Goal: Transaction & Acquisition: Purchase product/service

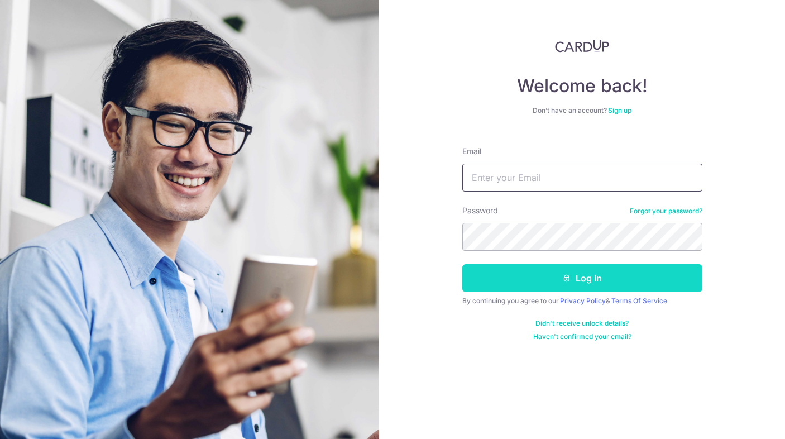
type input "[EMAIL_ADDRESS][DOMAIN_NAME]"
click at [520, 273] on button "Log in" at bounding box center [582, 278] width 240 height 28
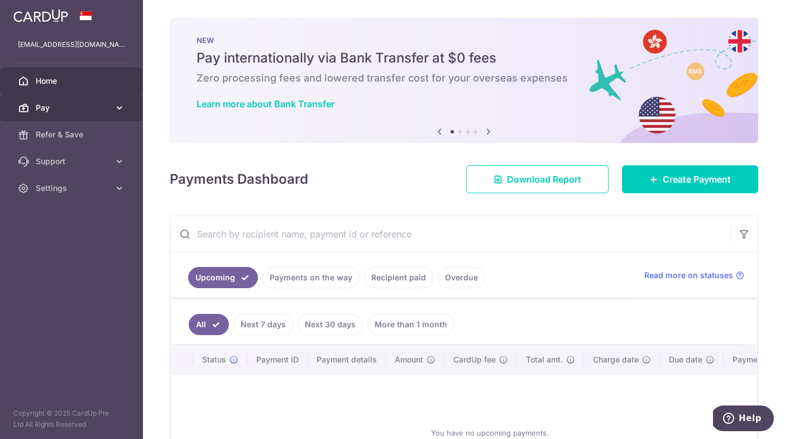
click at [110, 107] on link "Pay" at bounding box center [71, 107] width 143 height 27
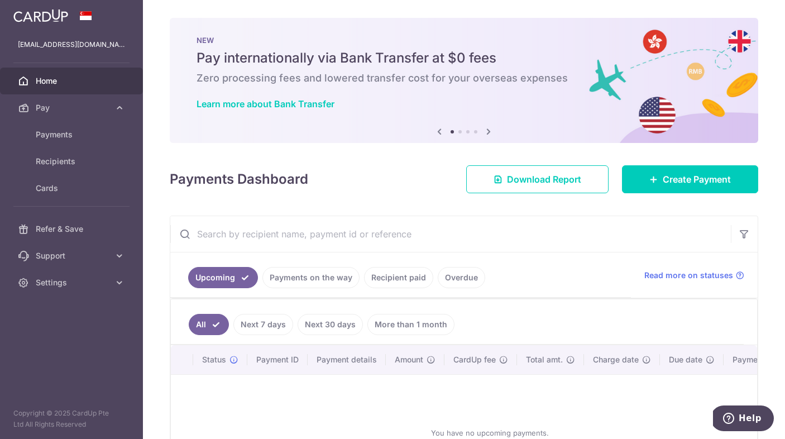
scroll to position [107, 0]
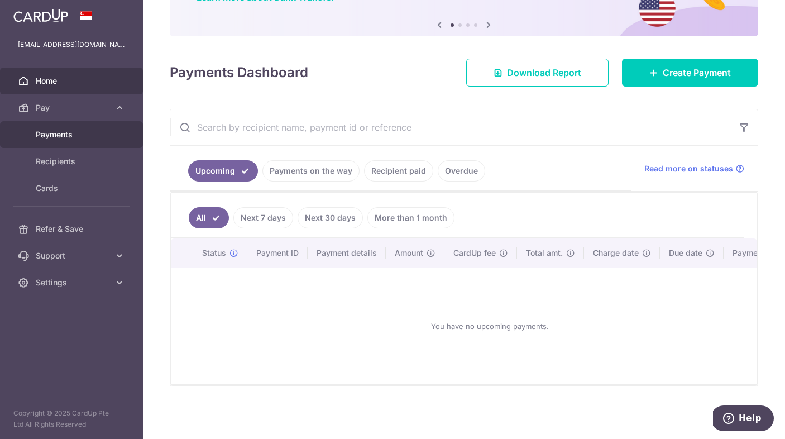
click at [70, 141] on link "Payments" at bounding box center [71, 134] width 143 height 27
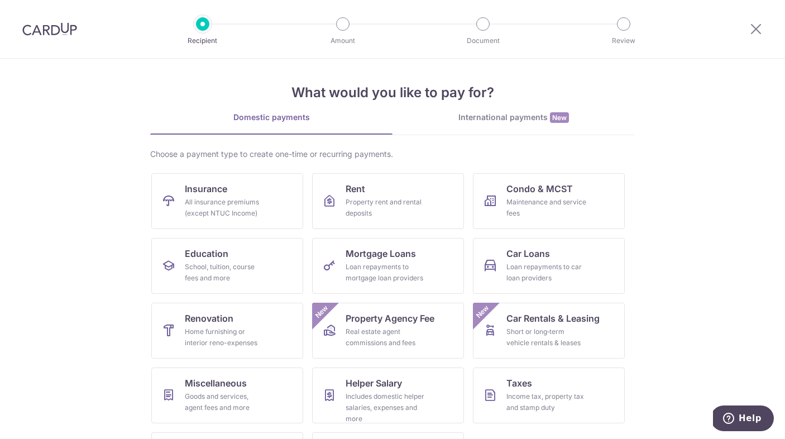
scroll to position [61, 0]
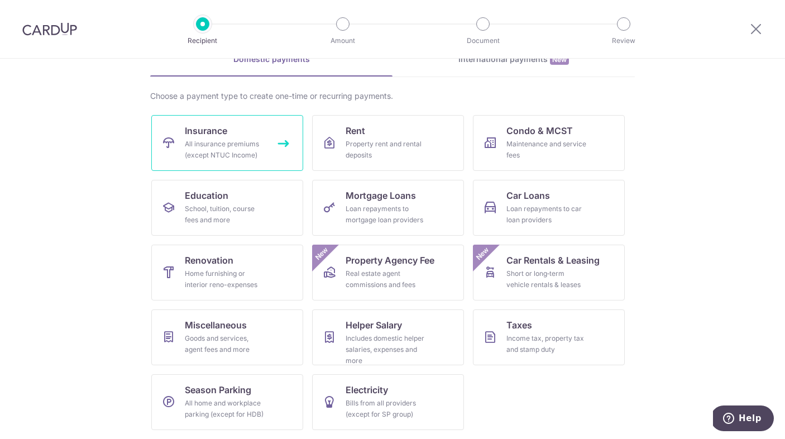
click at [251, 154] on div "All insurance premiums (except NTUC Income)" at bounding box center [225, 149] width 80 height 22
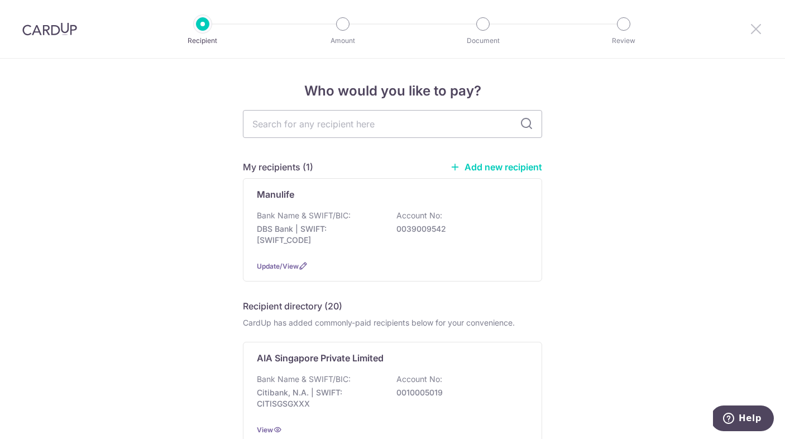
click at [753, 27] on icon at bounding box center [755, 29] width 13 height 14
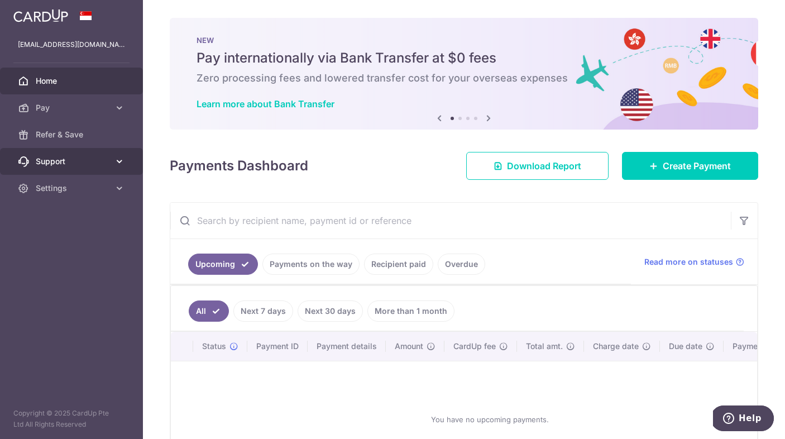
click at [115, 164] on icon at bounding box center [119, 161] width 11 height 11
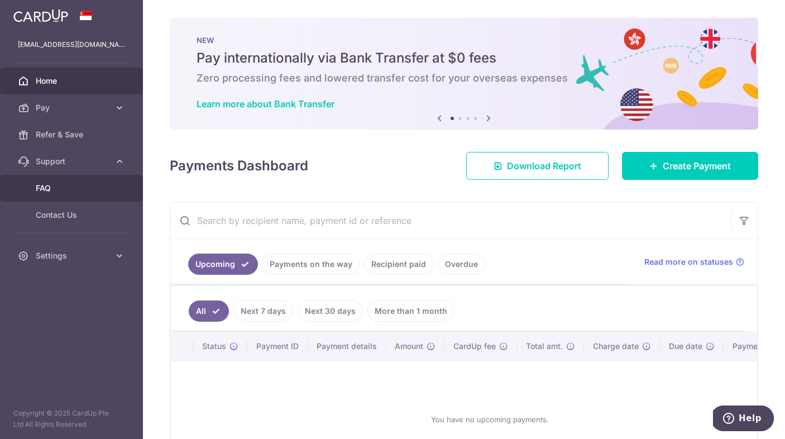
click at [79, 189] on span "FAQ" at bounding box center [73, 188] width 74 height 11
